Goal: Navigation & Orientation: Find specific page/section

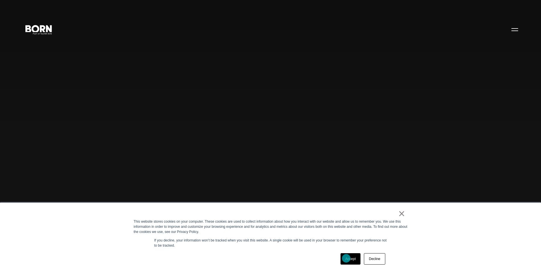
click at [346, 258] on link "Accept" at bounding box center [351, 258] width 20 height 11
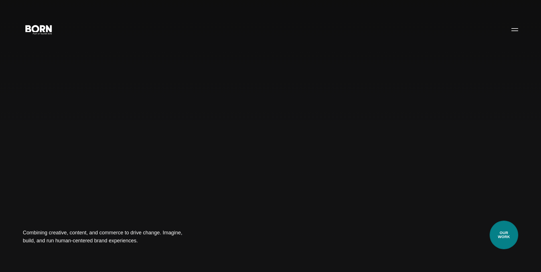
click at [506, 229] on link "Our Work" at bounding box center [504, 235] width 29 height 29
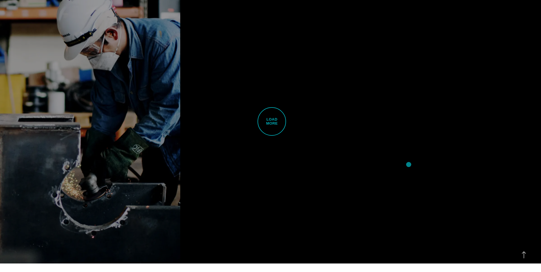
scroll to position [1769, 0]
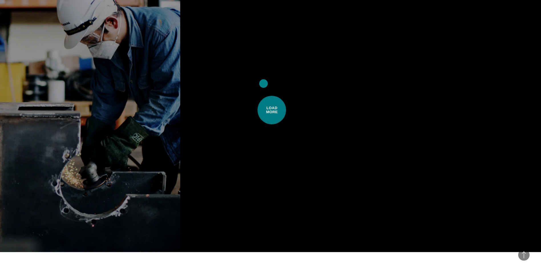
click at [264, 96] on span "Load More" at bounding box center [272, 110] width 29 height 29
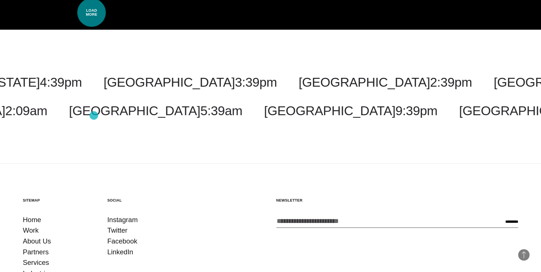
scroll to position [3452, 0]
